Goal: Task Accomplishment & Management: Complete application form

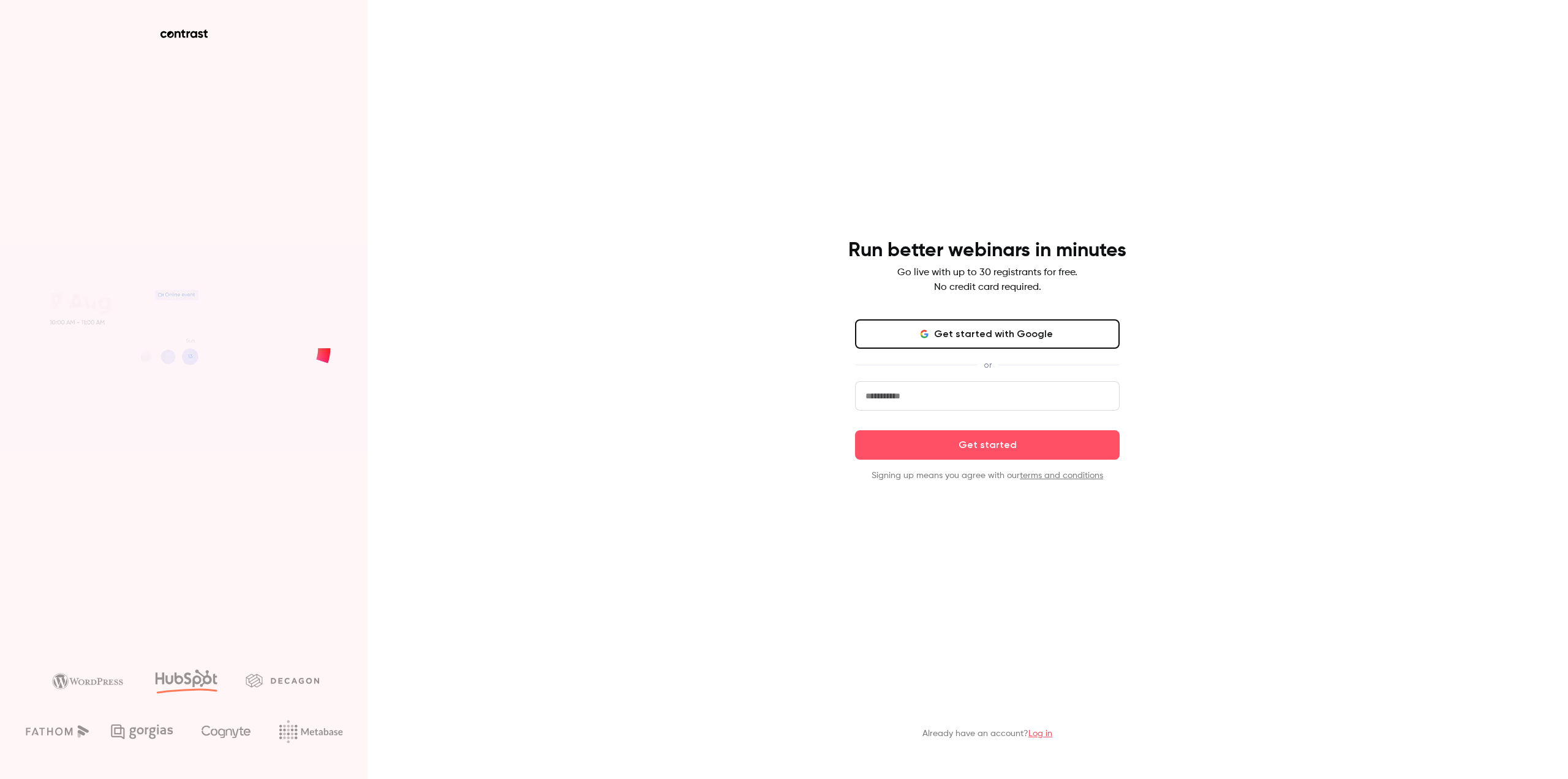
click at [938, 401] on input "email" at bounding box center [987, 396] width 264 height 30
type input "**********"
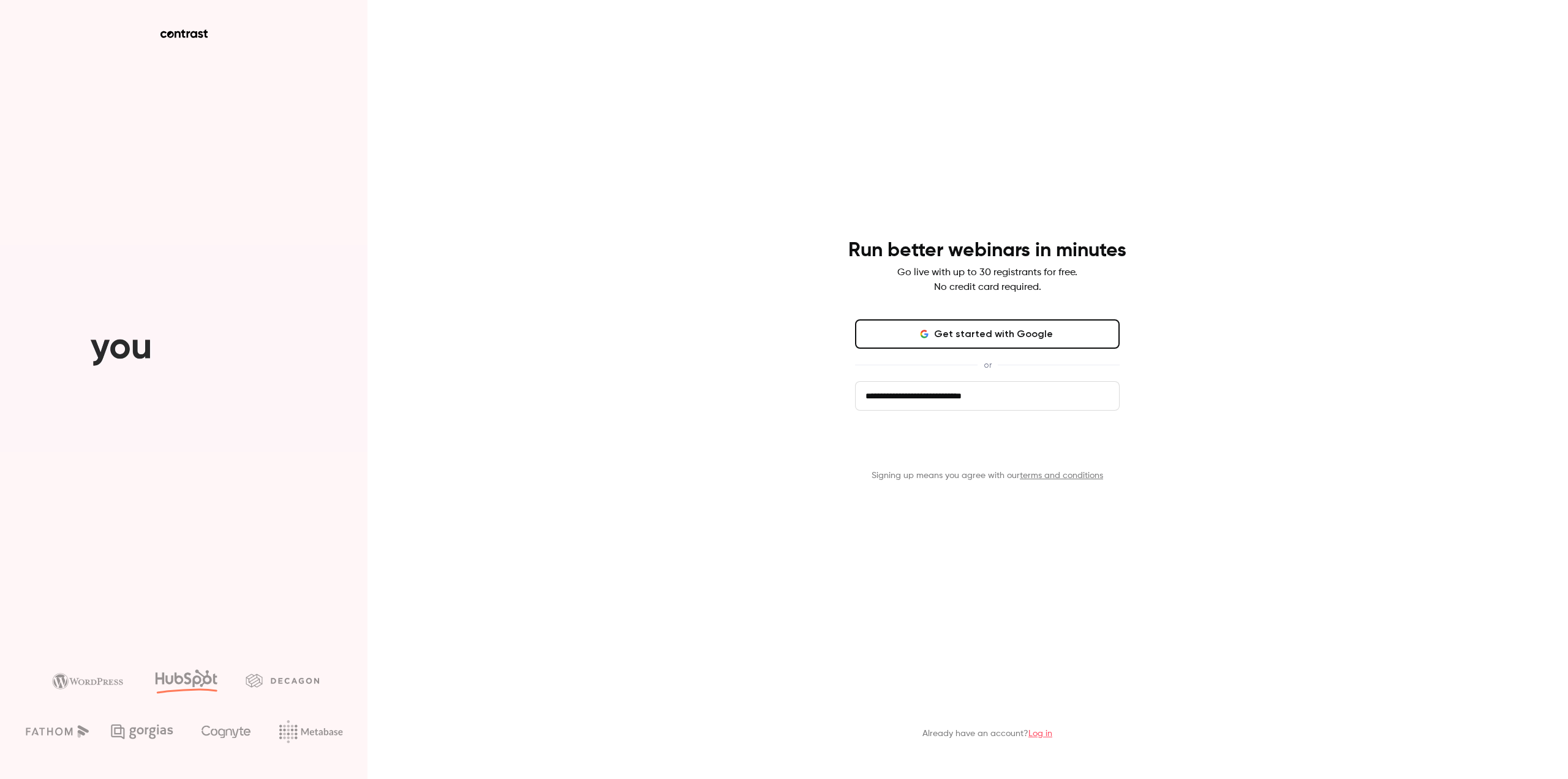
click at [960, 448] on button "Get started" at bounding box center [987, 445] width 264 height 30
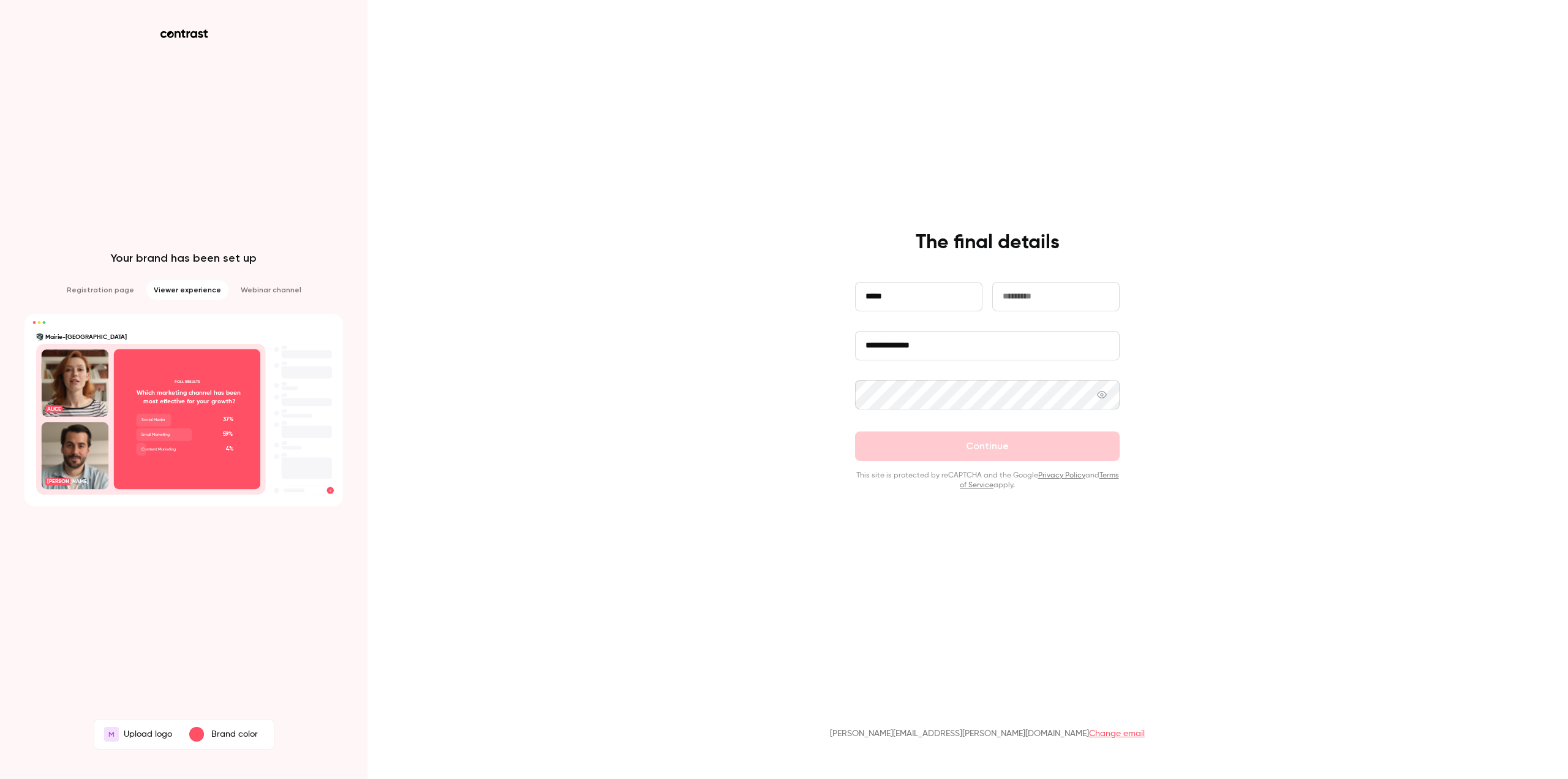
type input "******"
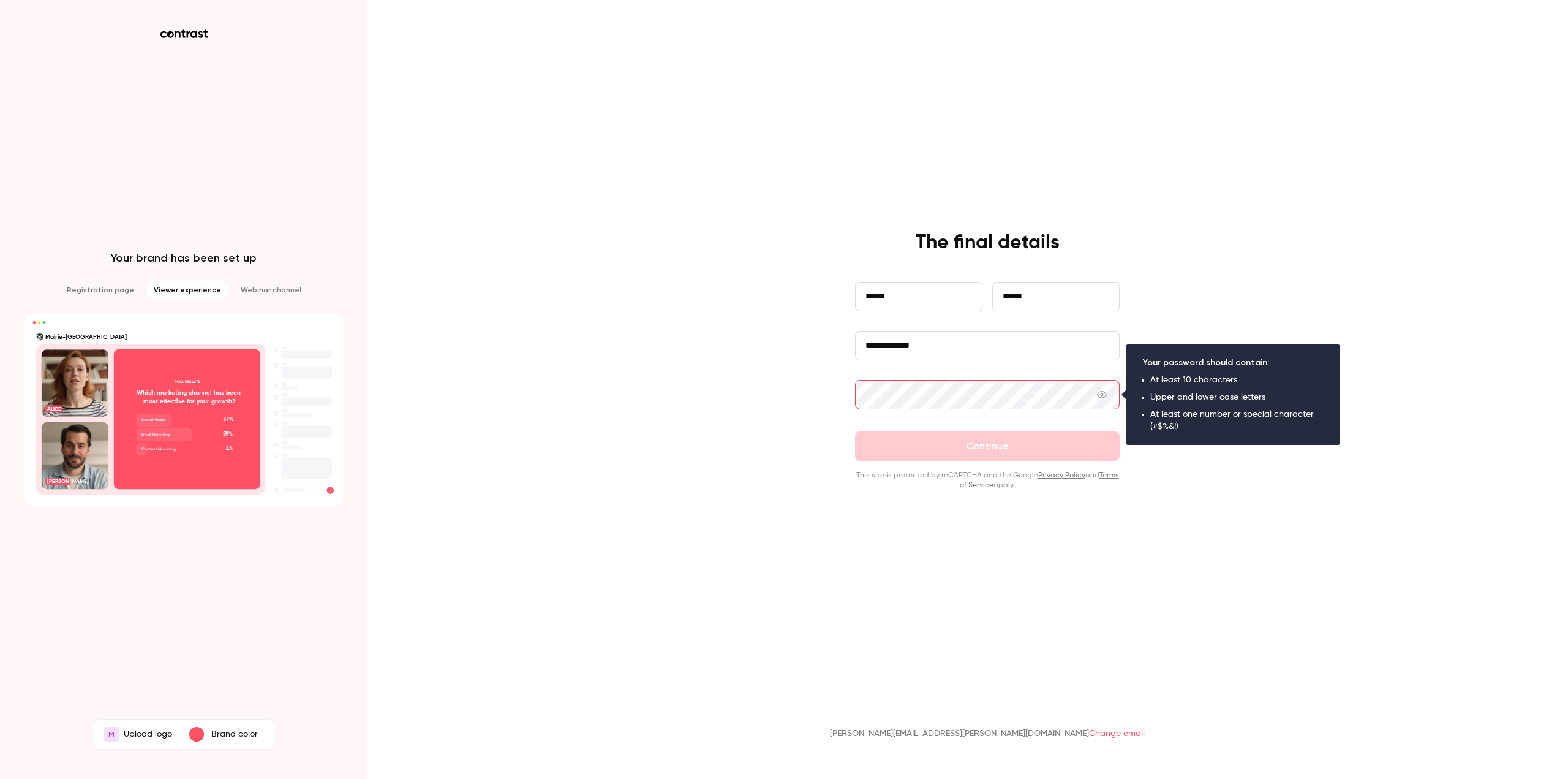
click at [1104, 397] on icon at bounding box center [1102, 395] width 10 height 10
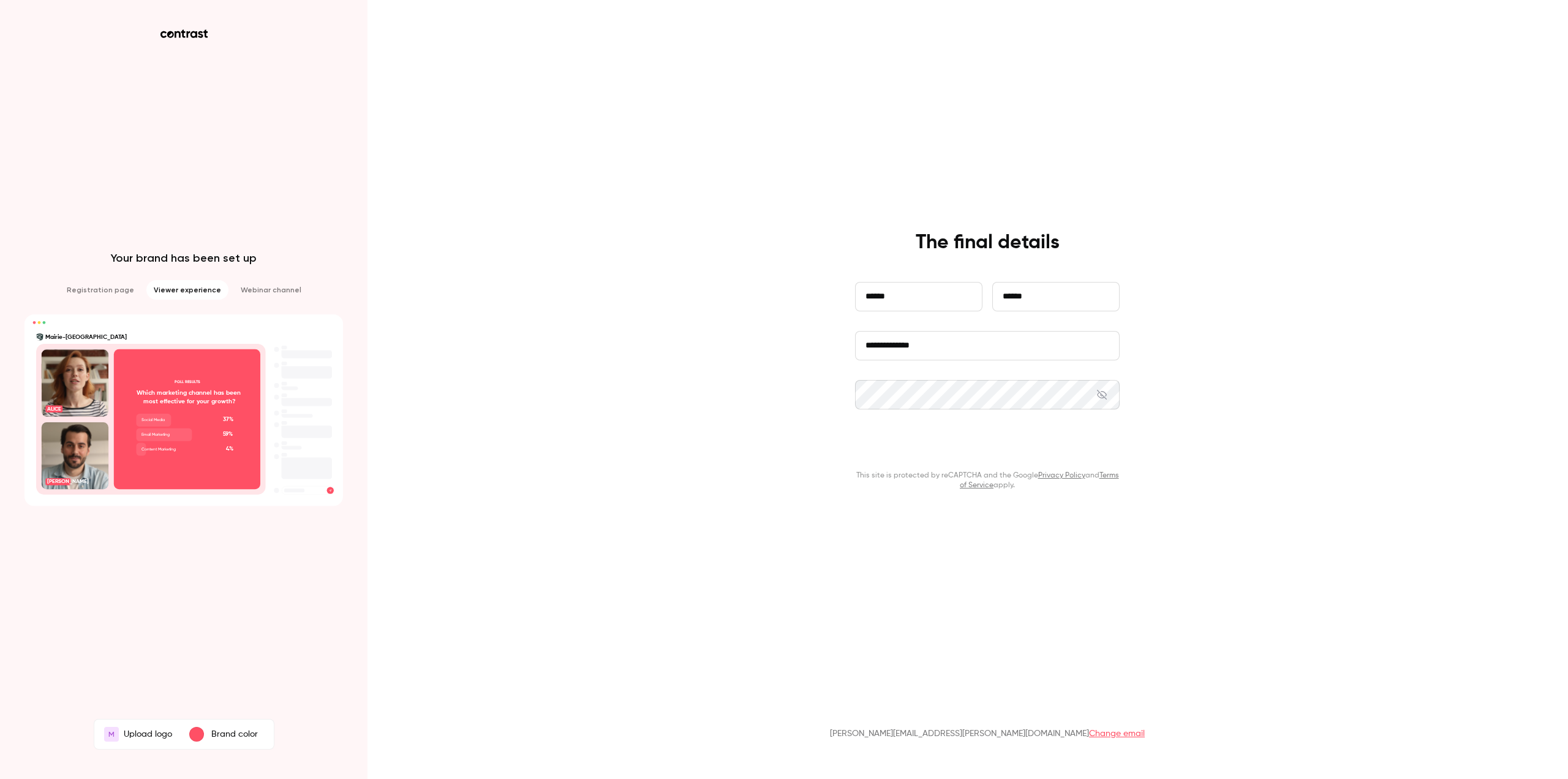
click at [967, 439] on button "Continue" at bounding box center [987, 446] width 264 height 30
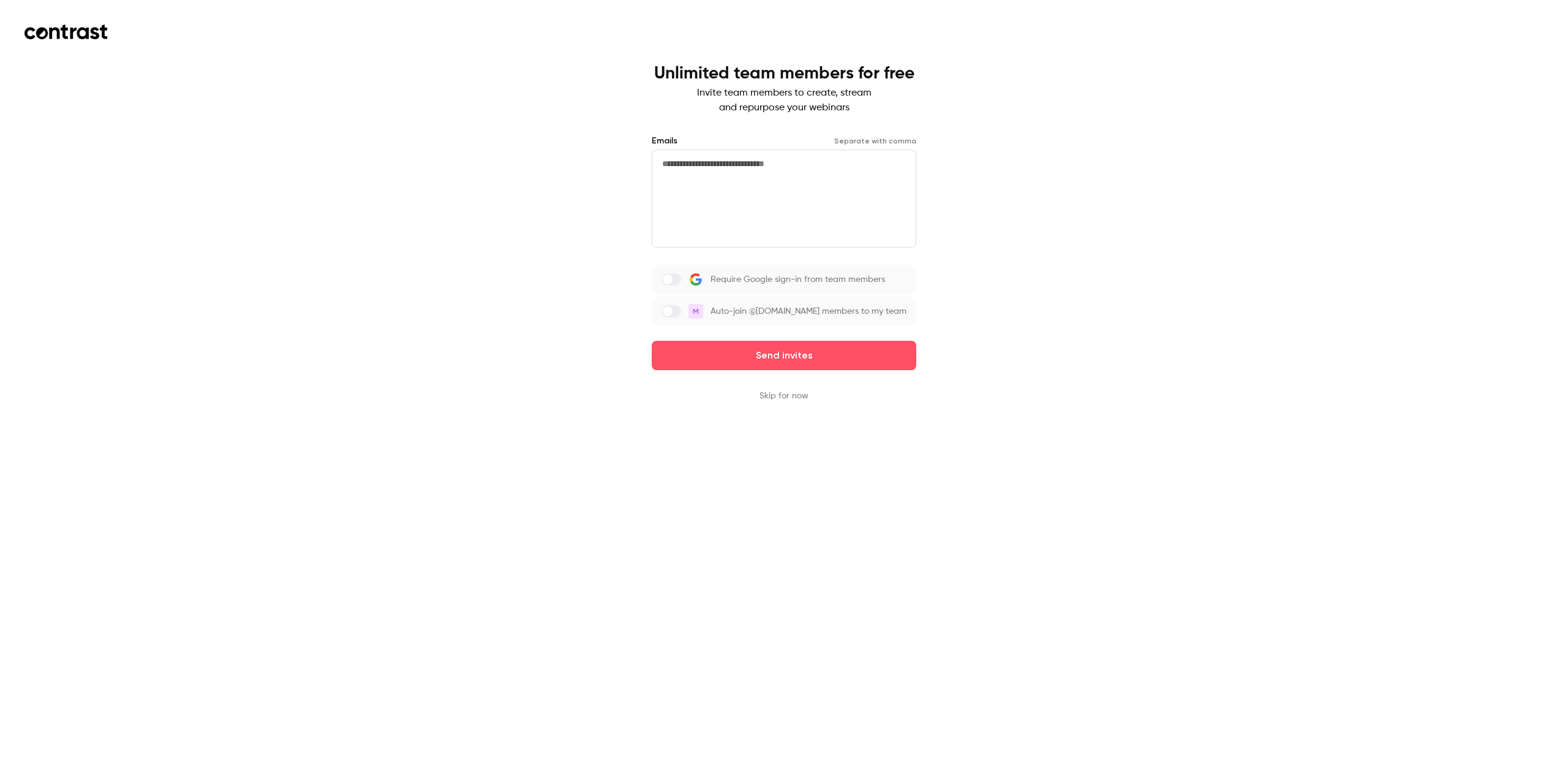
drag, startPoint x: 817, startPoint y: 167, endPoint x: 577, endPoint y: 177, distance: 240.2
click at [577, 177] on div "Unlimited team members for free Invite team members to create, stream and repur…" at bounding box center [784, 389] width 1568 height 779
type textarea "**********"
click at [675, 279] on label at bounding box center [672, 279] width 20 height 12
click at [677, 310] on label at bounding box center [672, 311] width 20 height 12
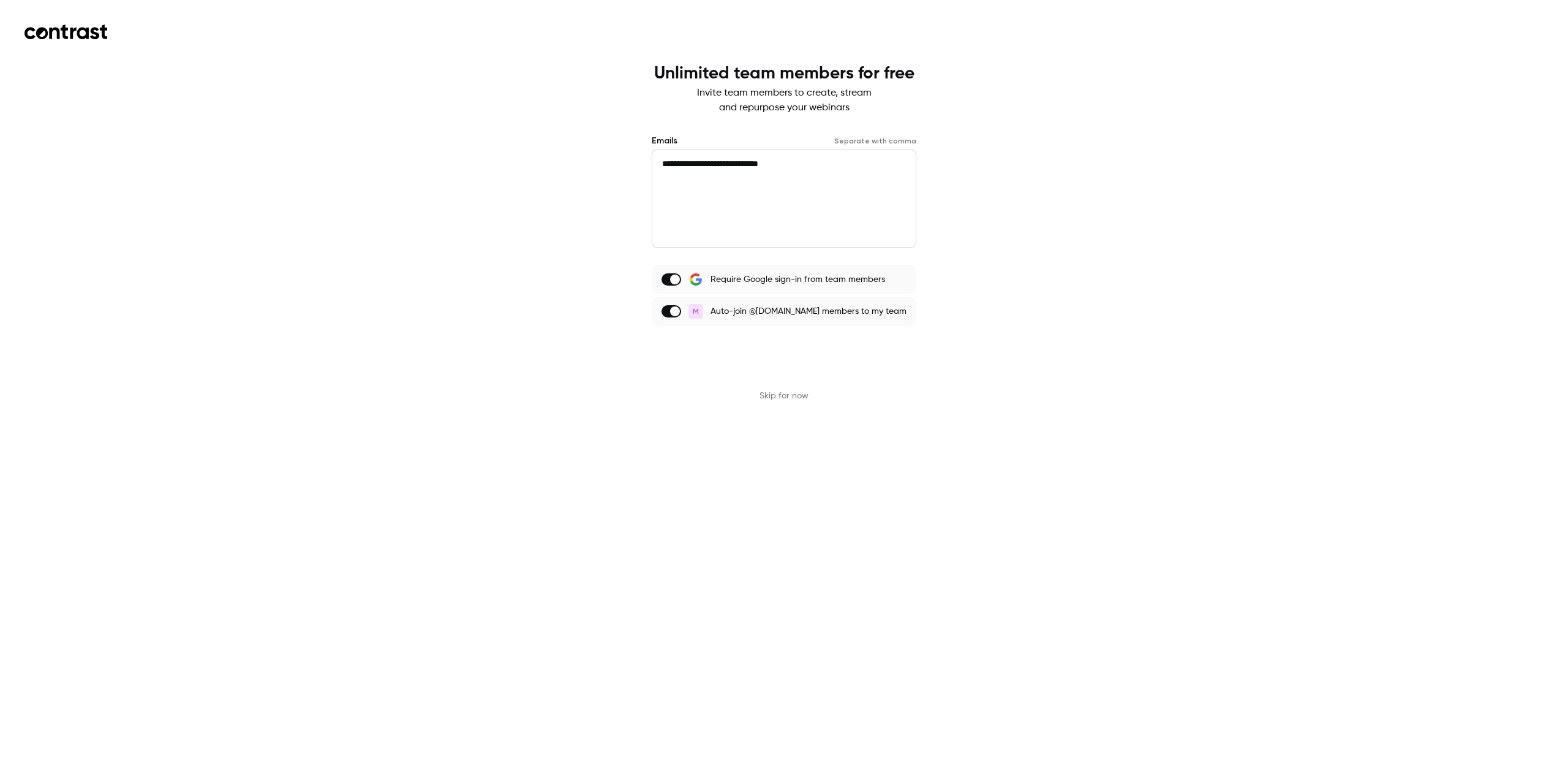
click at [711, 343] on button "Send invites" at bounding box center [784, 355] width 264 height 30
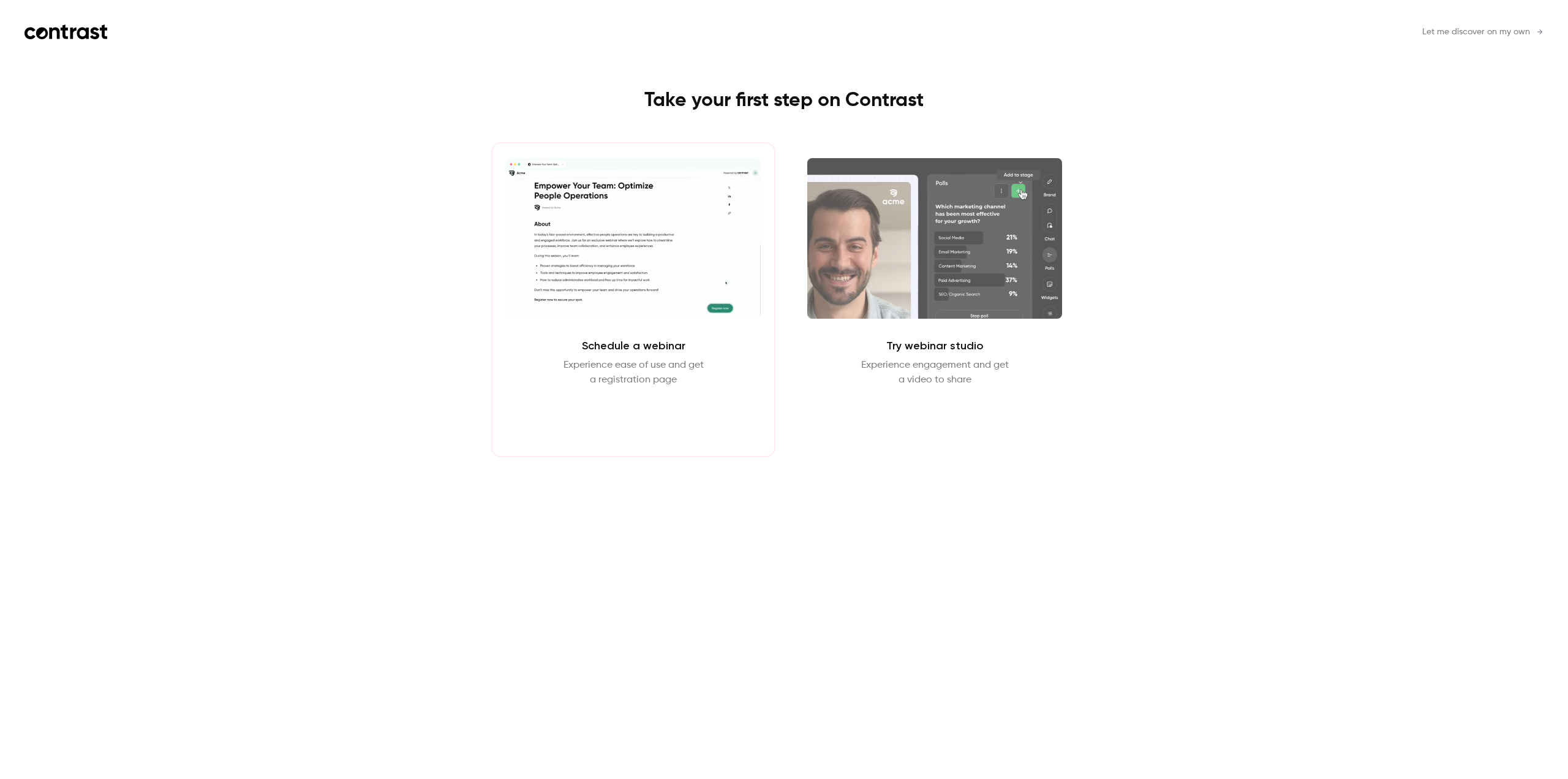
click at [653, 412] on button "Schedule webinar" at bounding box center [634, 417] width 105 height 30
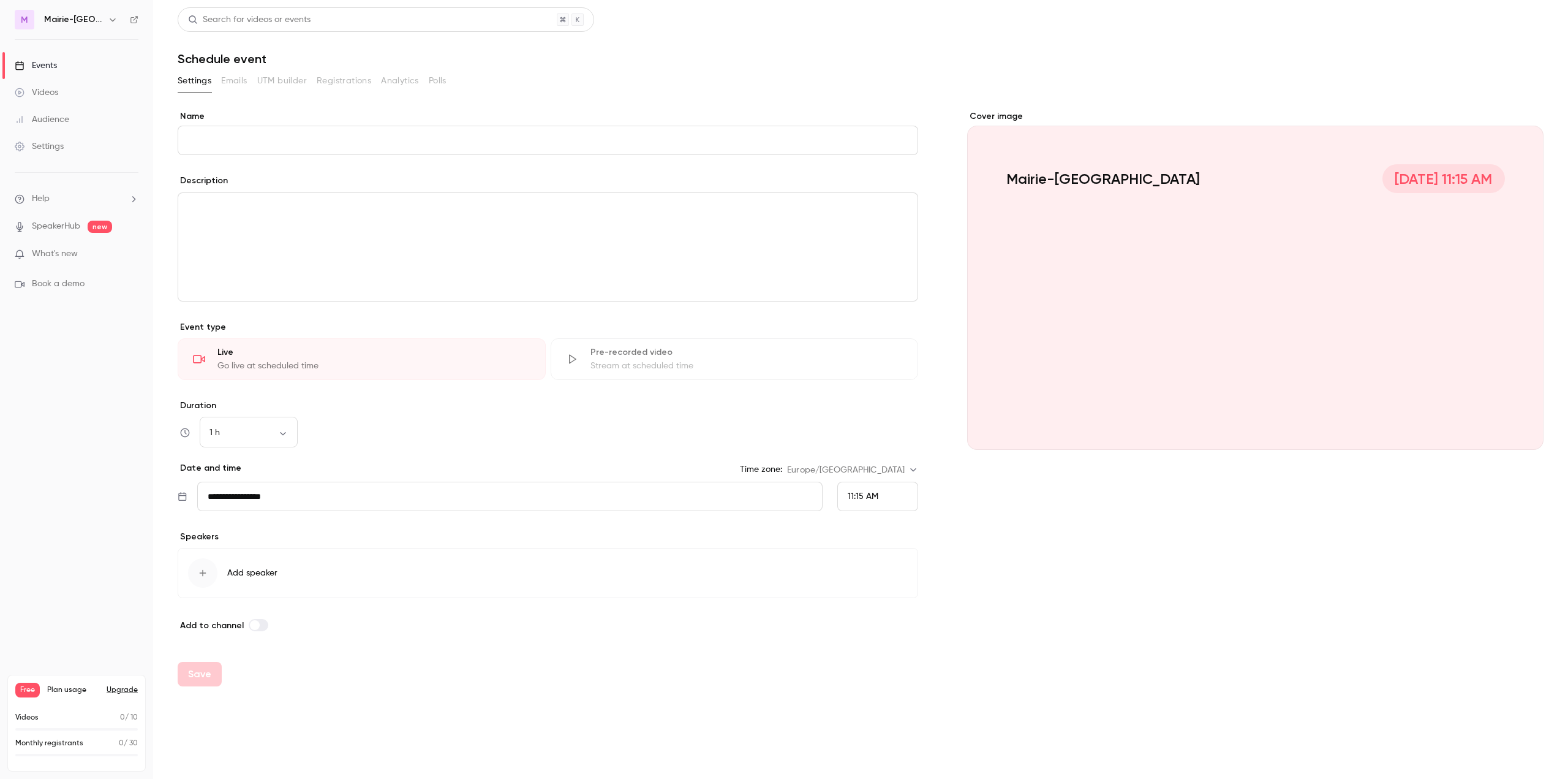
click at [206, 358] on div "Live Go live at scheduled time" at bounding box center [362, 359] width 368 height 42
click at [582, 352] on div "Pre-recorded video Stream at scheduled time" at bounding box center [734, 359] width 368 height 42
click at [576, 360] on icon at bounding box center [572, 359] width 12 height 12
click at [185, 345] on div "Live Go live at scheduled time" at bounding box center [362, 359] width 368 height 42
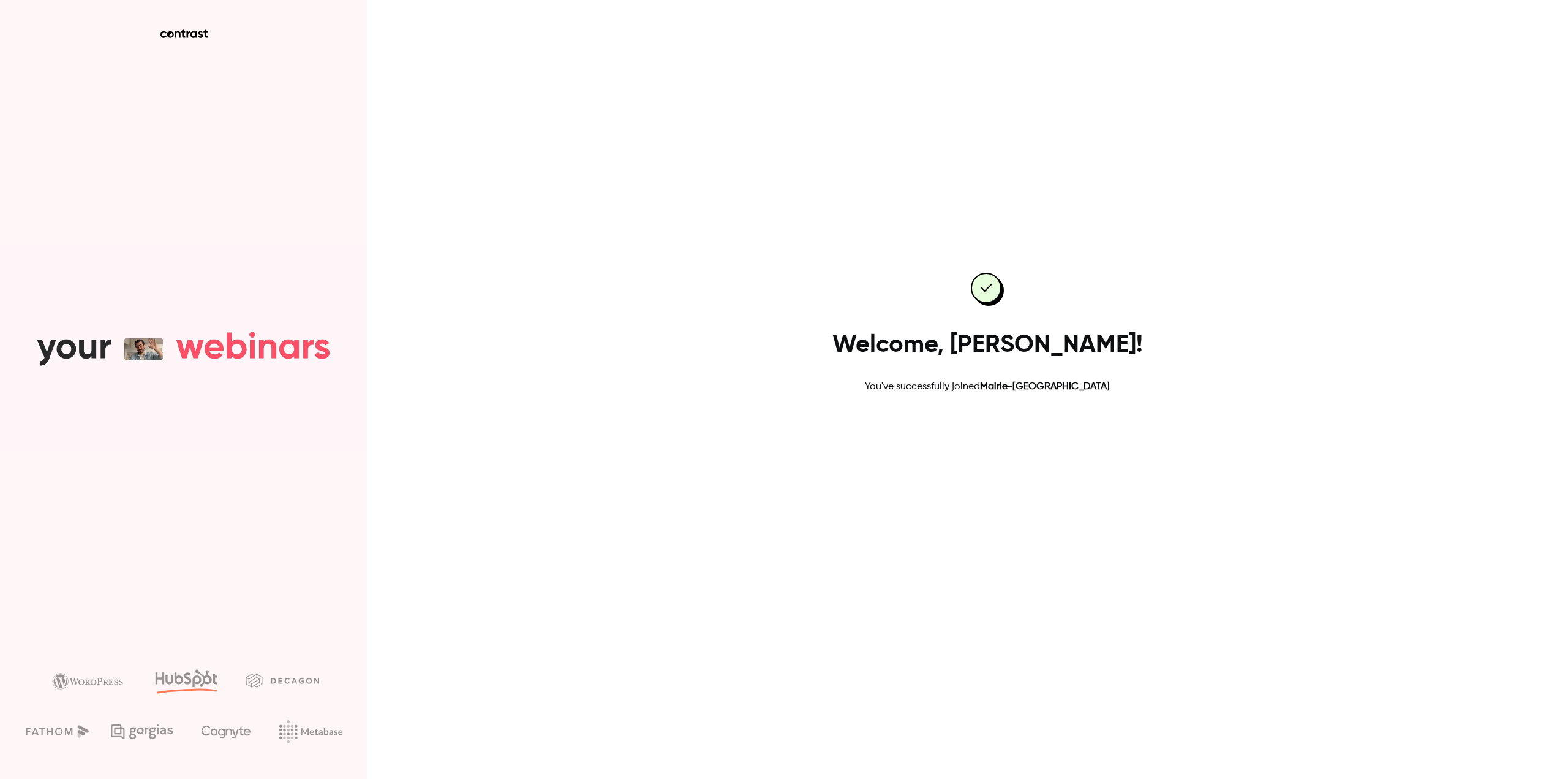
click at [1012, 431] on link "Go to dashboard" at bounding box center [987, 434] width 104 height 30
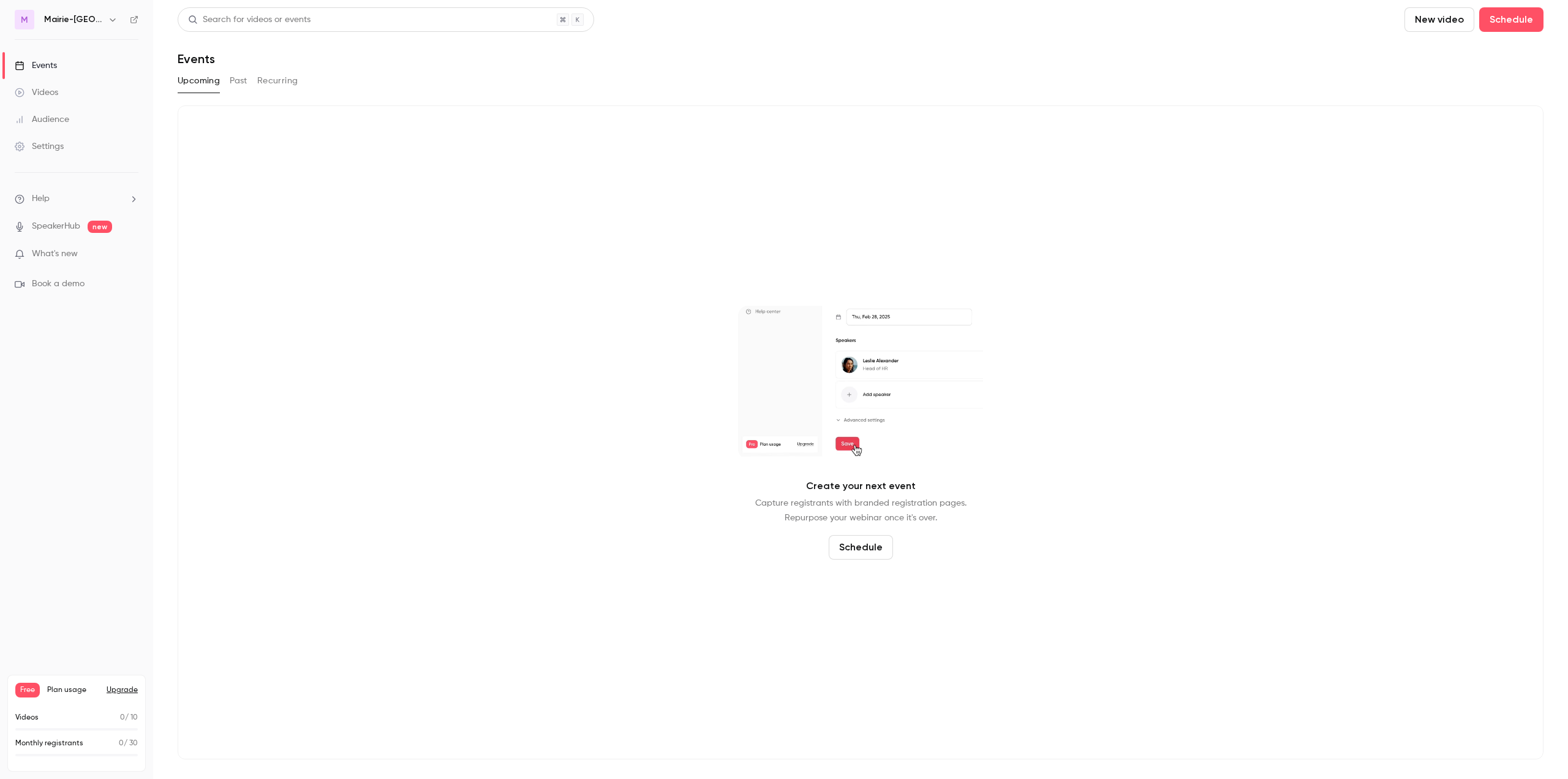
click at [67, 254] on span "What's new" at bounding box center [55, 254] width 46 height 13
